Goal: Use online tool/utility: Utilize a website feature to perform a specific function

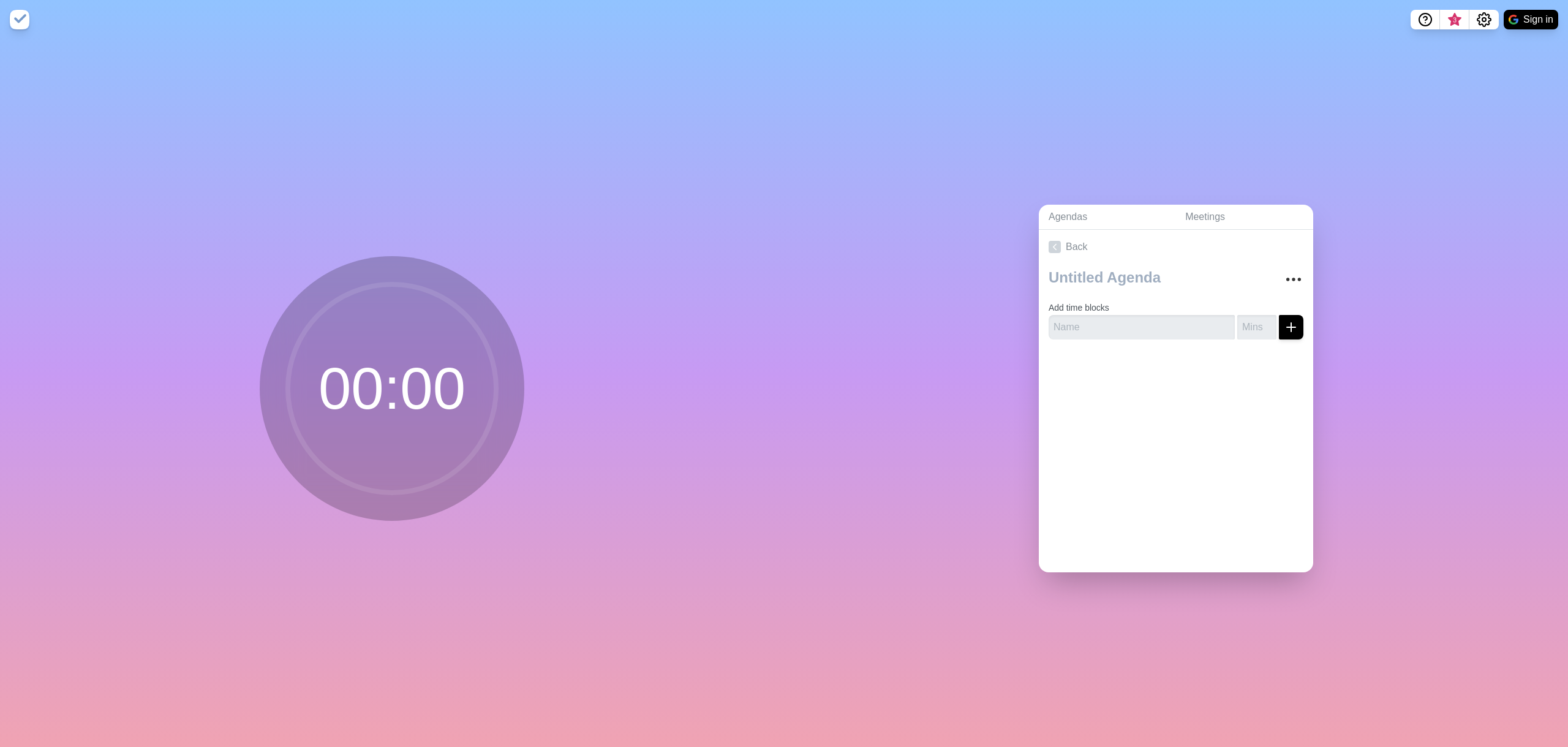
click at [349, 378] on circle at bounding box center [392, 388] width 208 height 208
click at [1256, 316] on input "1" at bounding box center [1257, 327] width 39 height 24
click at [1256, 316] on input "2" at bounding box center [1257, 327] width 39 height 24
click at [1256, 316] on input "3" at bounding box center [1257, 327] width 39 height 24
click at [1256, 316] on input "19" at bounding box center [1257, 327] width 39 height 24
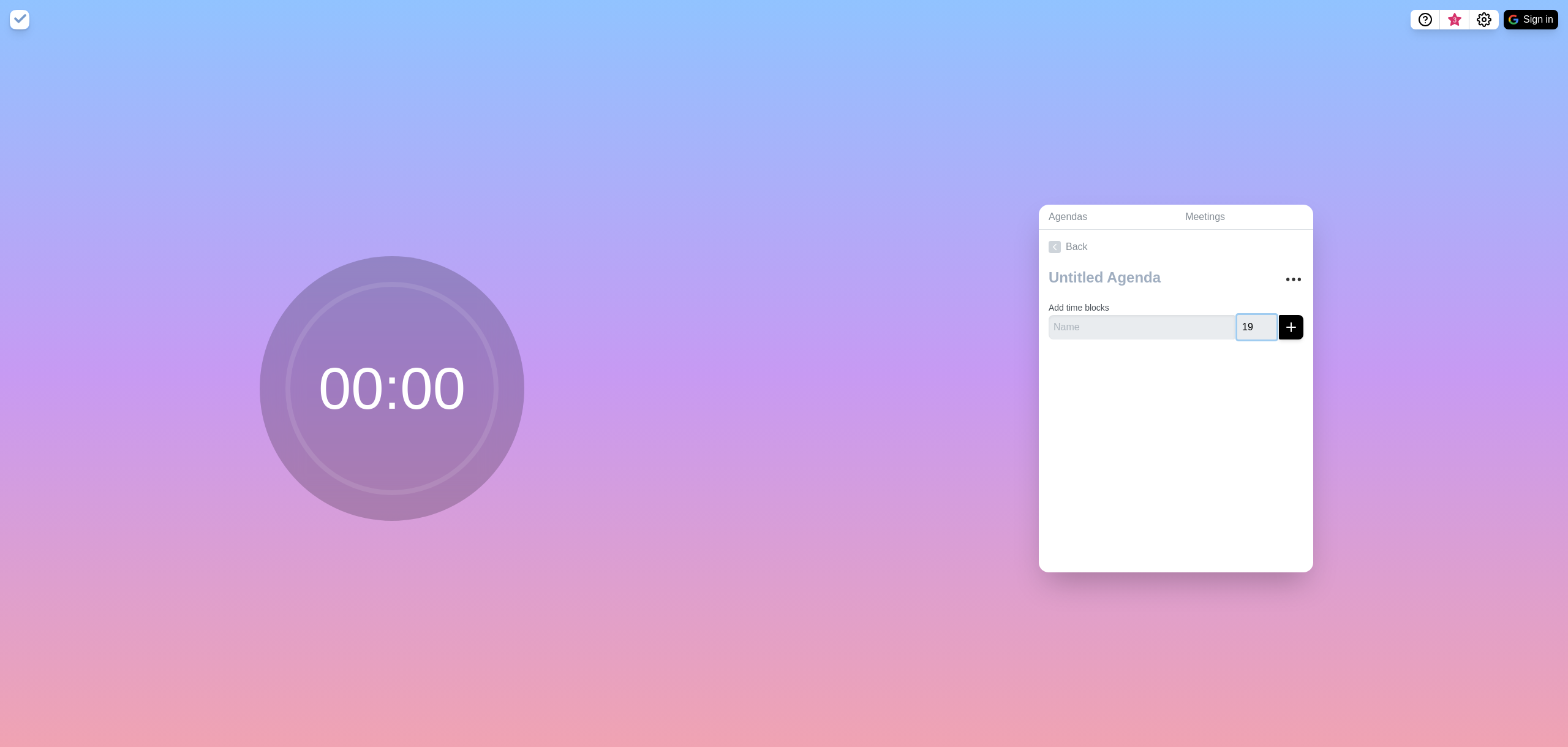
drag, startPoint x: 1240, startPoint y: 321, endPoint x: 1221, endPoint y: 321, distance: 19.0
click at [1221, 321] on div "19" at bounding box center [1177, 327] width 255 height 24
type input "60"
click at [1175, 318] on input "text" at bounding box center [1143, 327] width 186 height 24
type input "Kimmie"
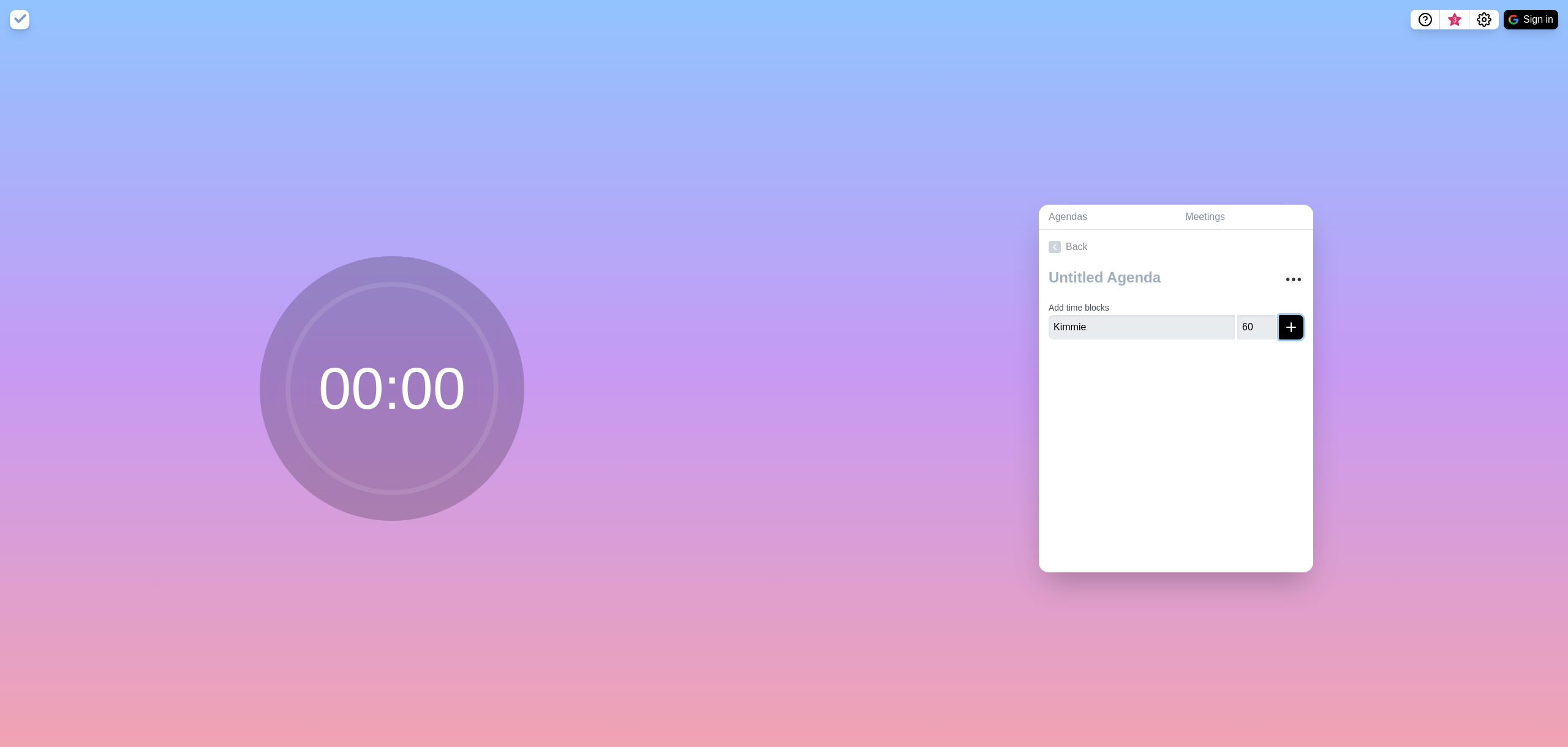
click at [1284, 323] on icon "submit" at bounding box center [1291, 327] width 14 height 14
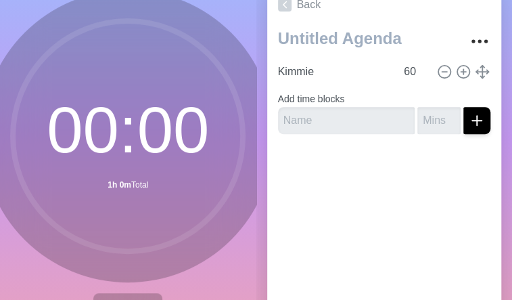
scroll to position [82, 0]
